Goal: Use online tool/utility: Utilize a website feature to perform a specific function

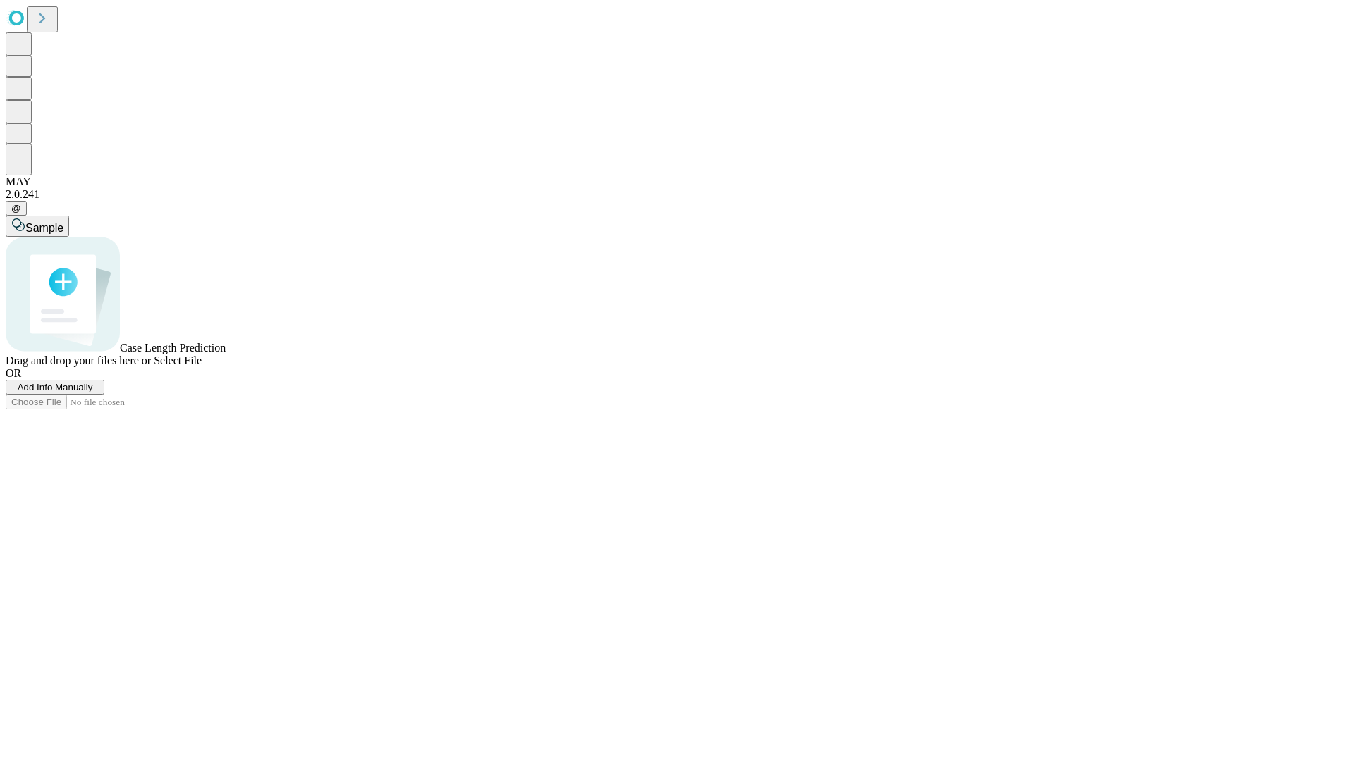
click at [93, 393] on span "Add Info Manually" at bounding box center [55, 387] width 75 height 11
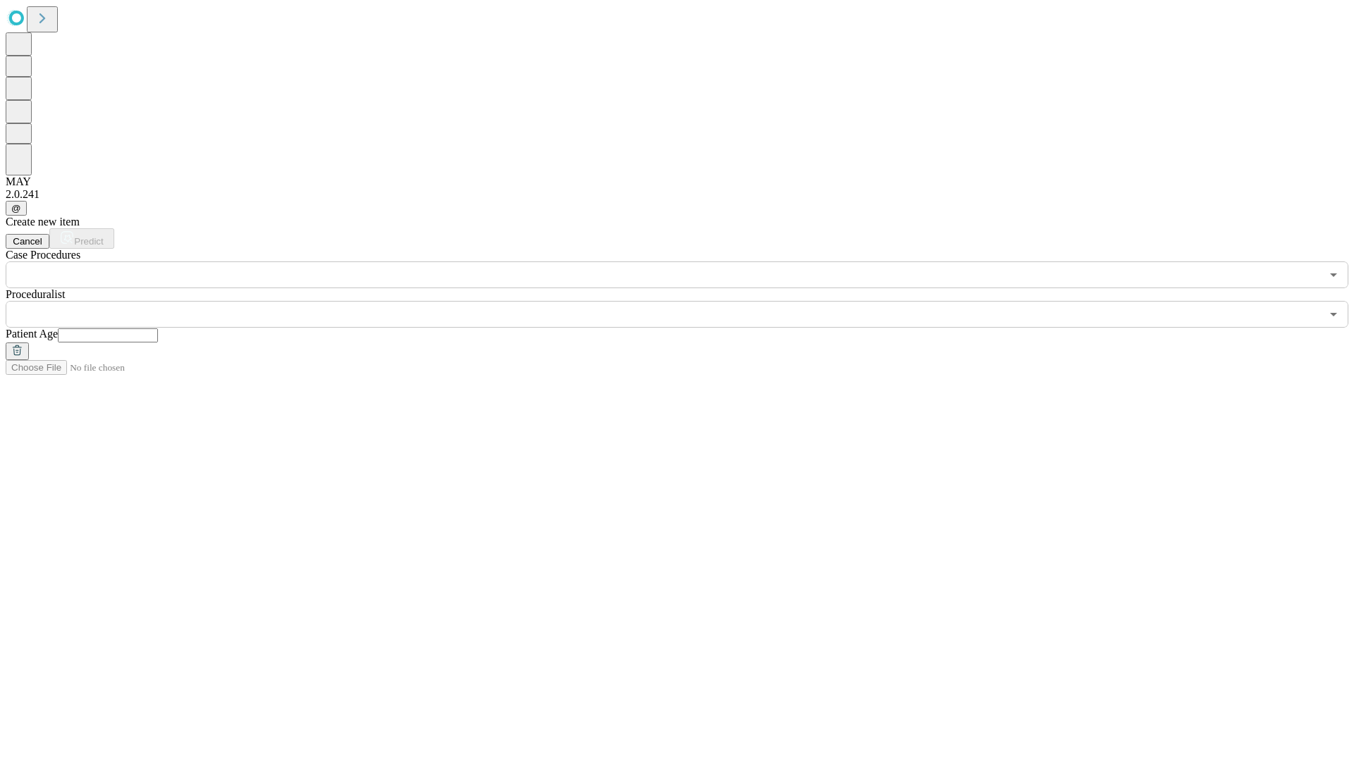
click at [158, 329] on input "text" at bounding box center [108, 336] width 100 height 14
type input "**"
click at [687, 301] on input "text" at bounding box center [663, 314] width 1315 height 27
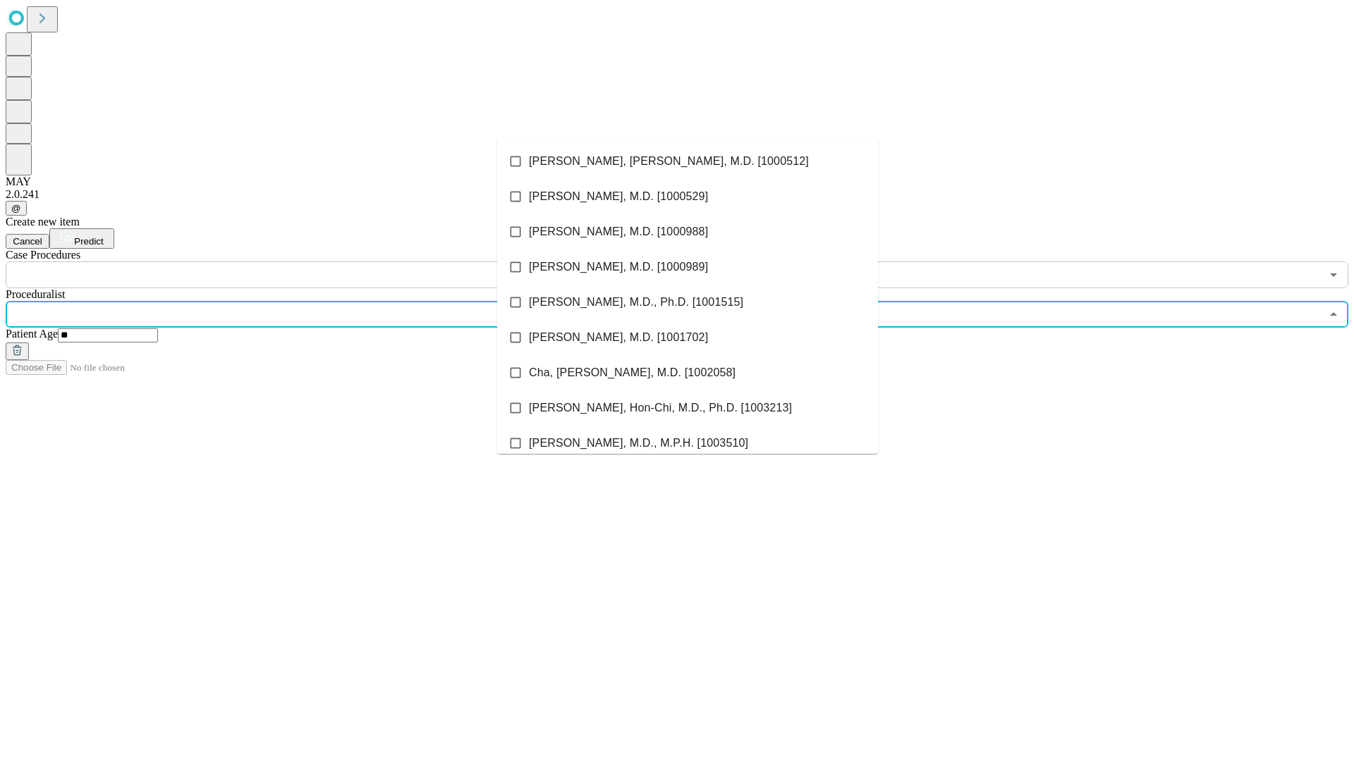
click at [687, 161] on li "[PERSON_NAME], [PERSON_NAME], M.D. [1000512]" at bounding box center [687, 161] width 381 height 35
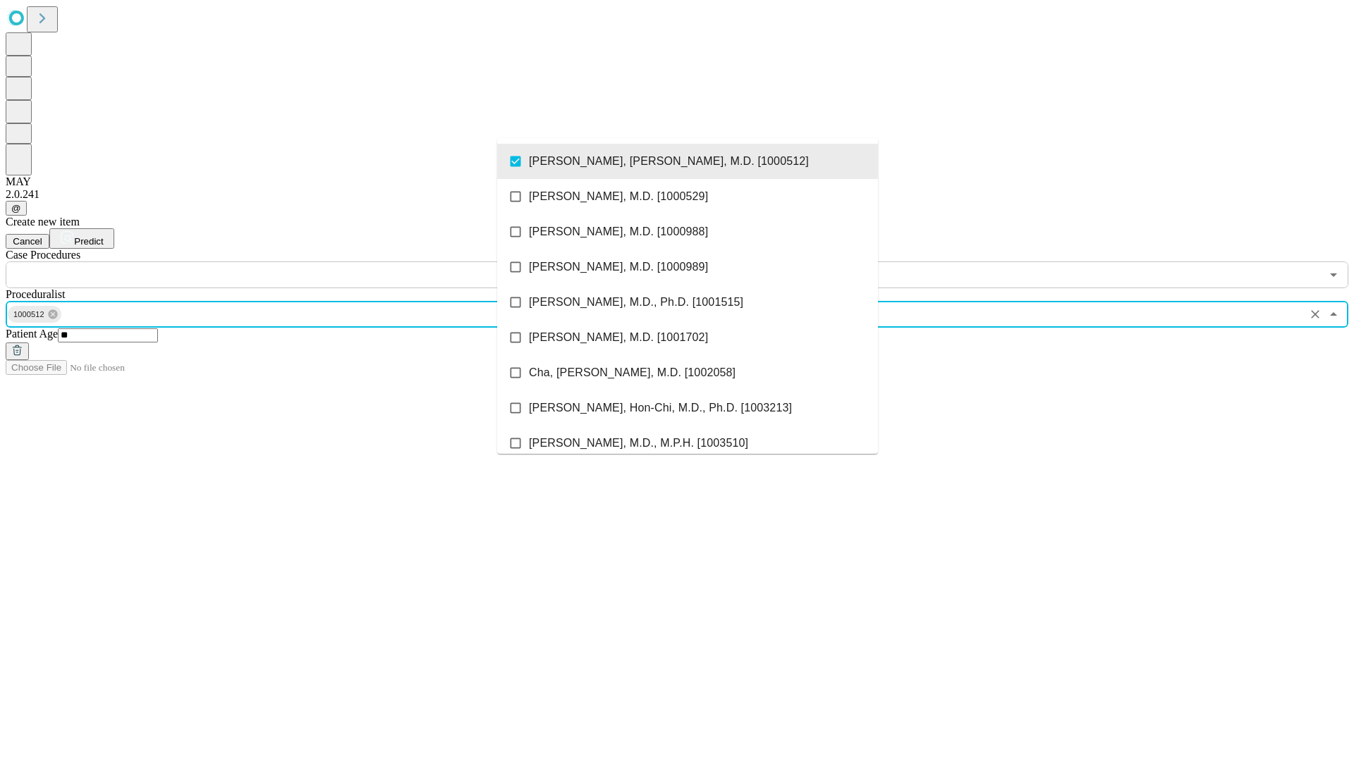
click at [296, 262] on input "text" at bounding box center [663, 275] width 1315 height 27
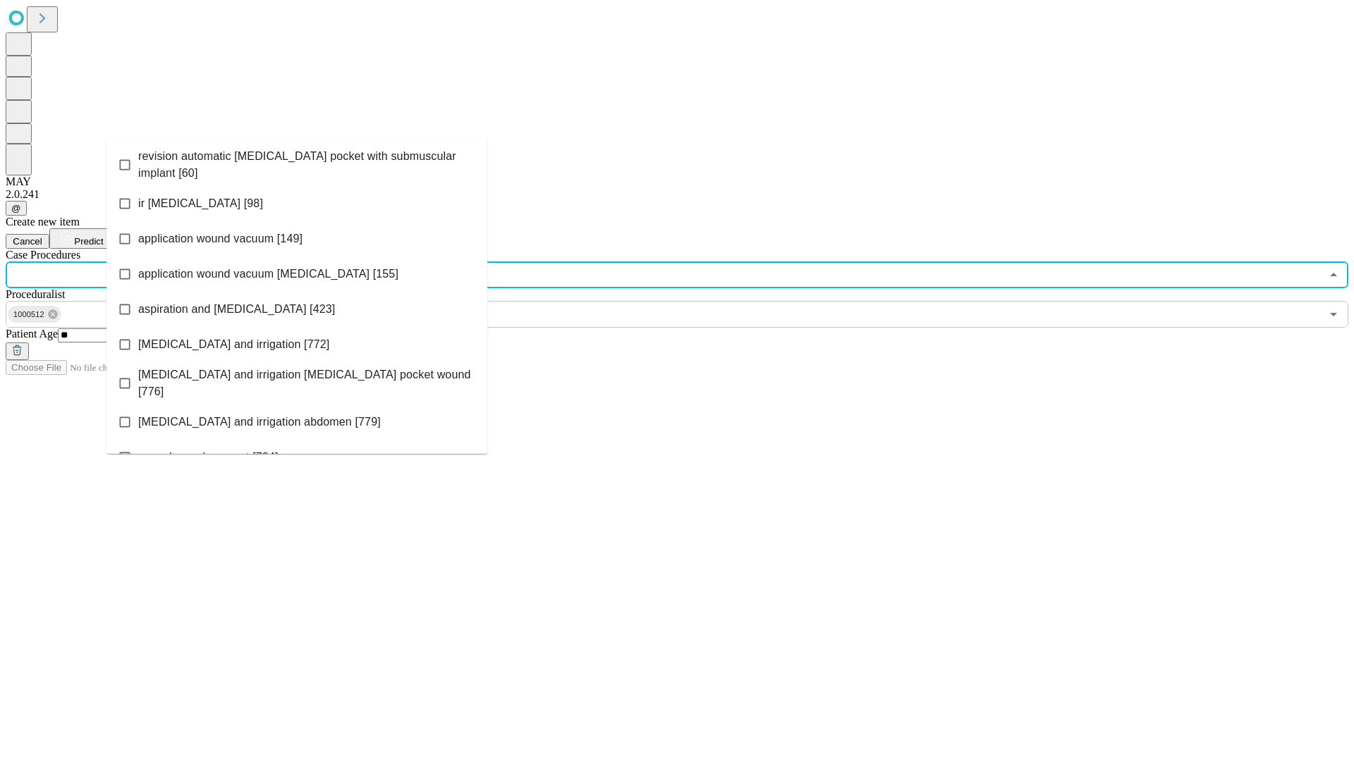
click at [297, 161] on span "revision automatic [MEDICAL_DATA] pocket with submuscular implant [60]" at bounding box center [307, 165] width 338 height 34
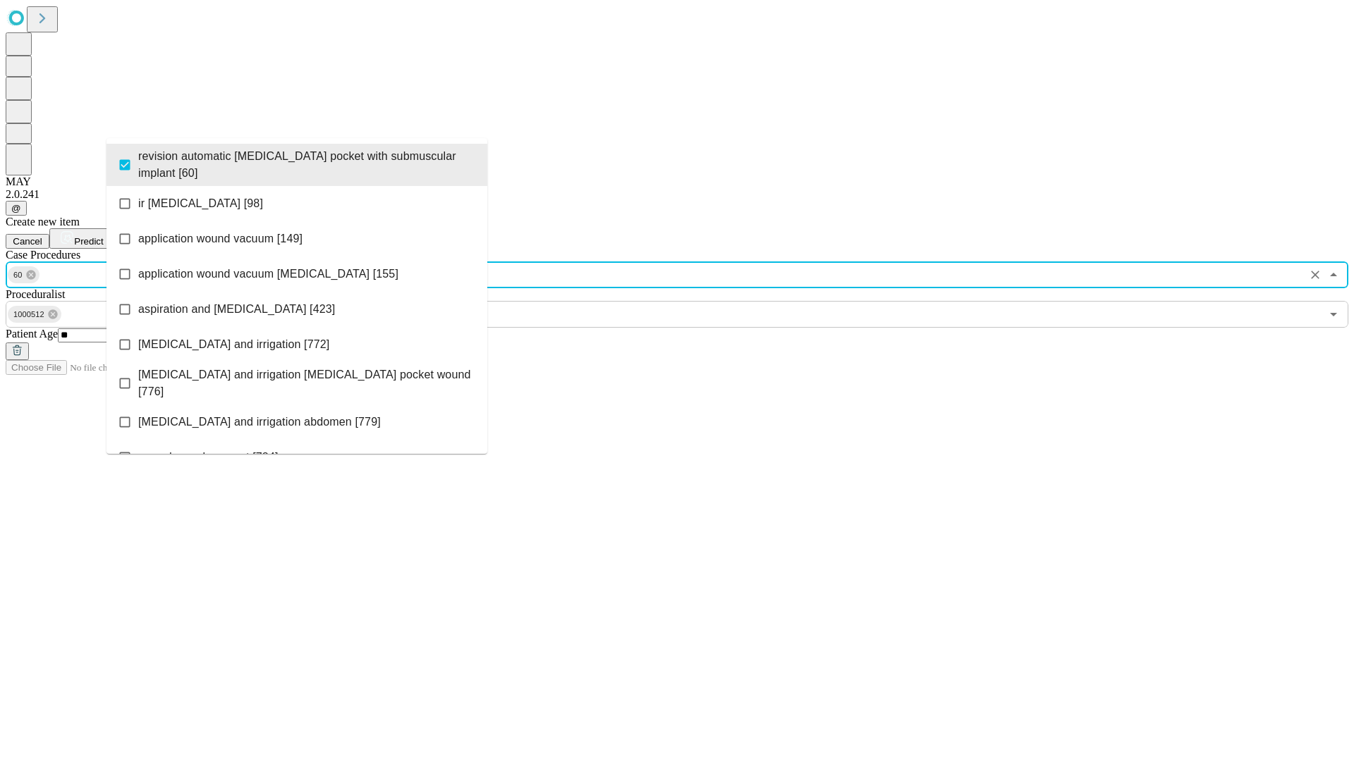
click at [103, 236] on span "Predict" at bounding box center [88, 241] width 29 height 11
